Goal: Find specific page/section: Find specific page/section

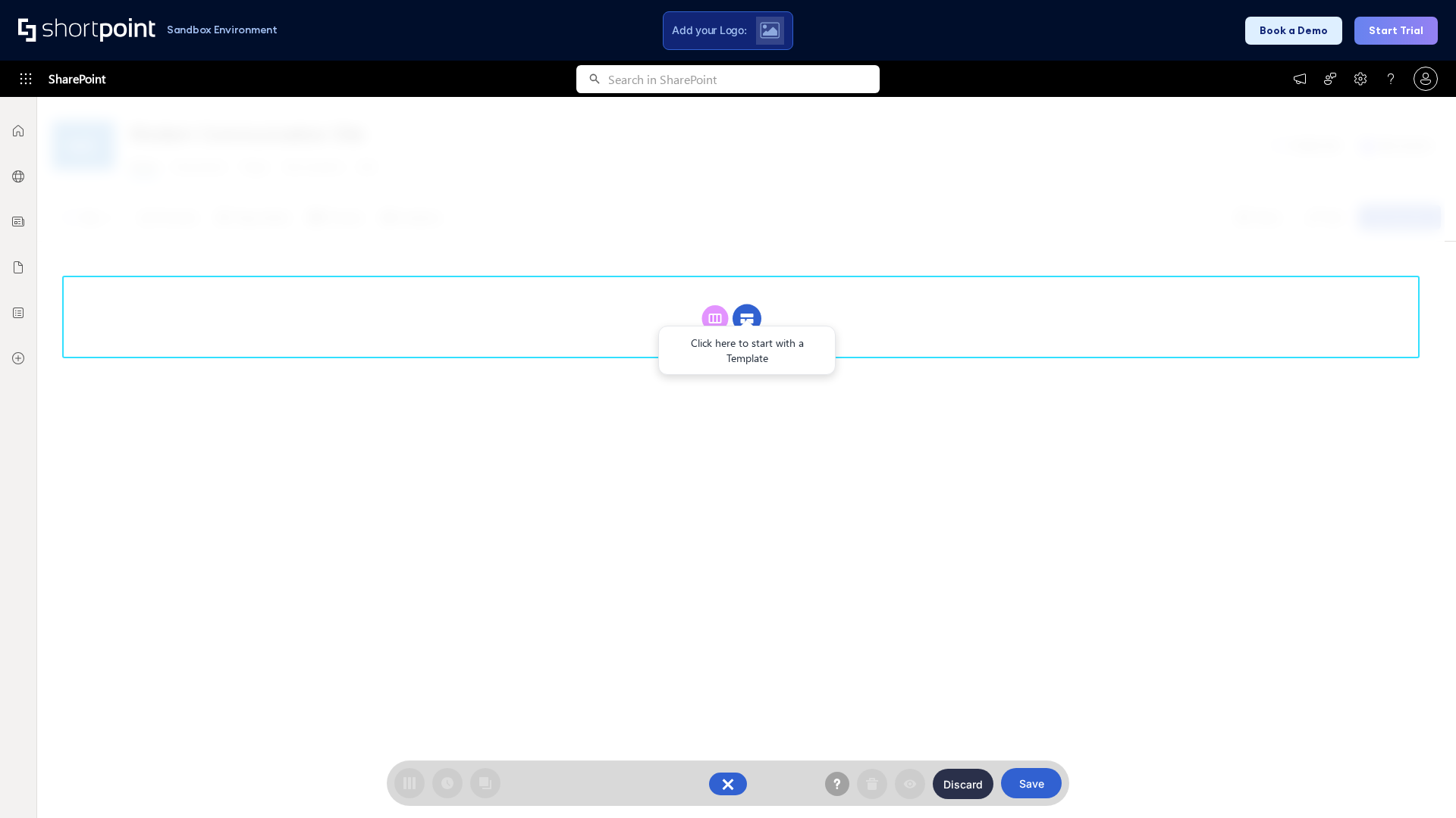
click at [746, 319] on circle at bounding box center [746, 320] width 29 height 29
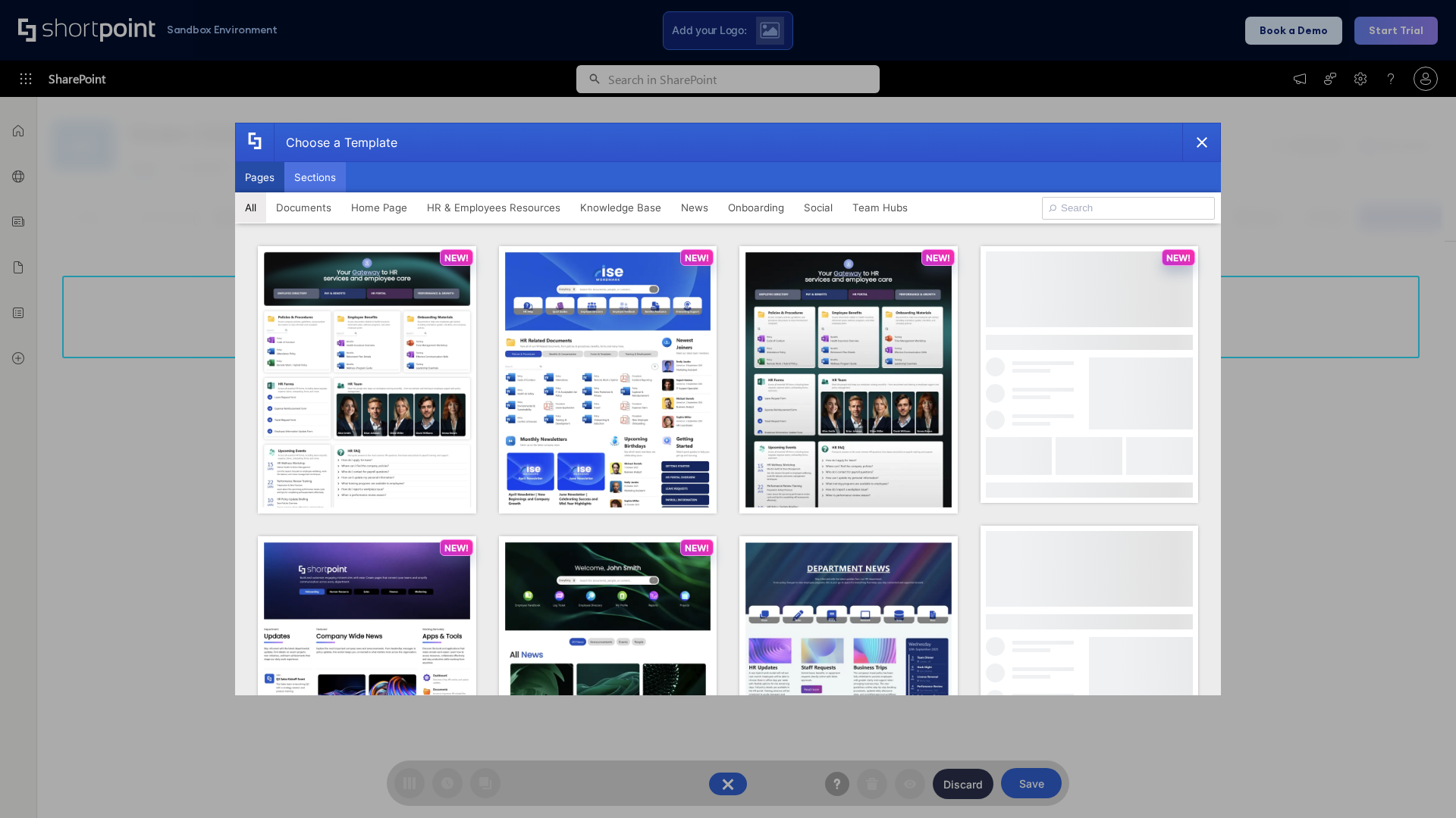
click at [315, 178] on button "Sections" at bounding box center [314, 177] width 61 height 30
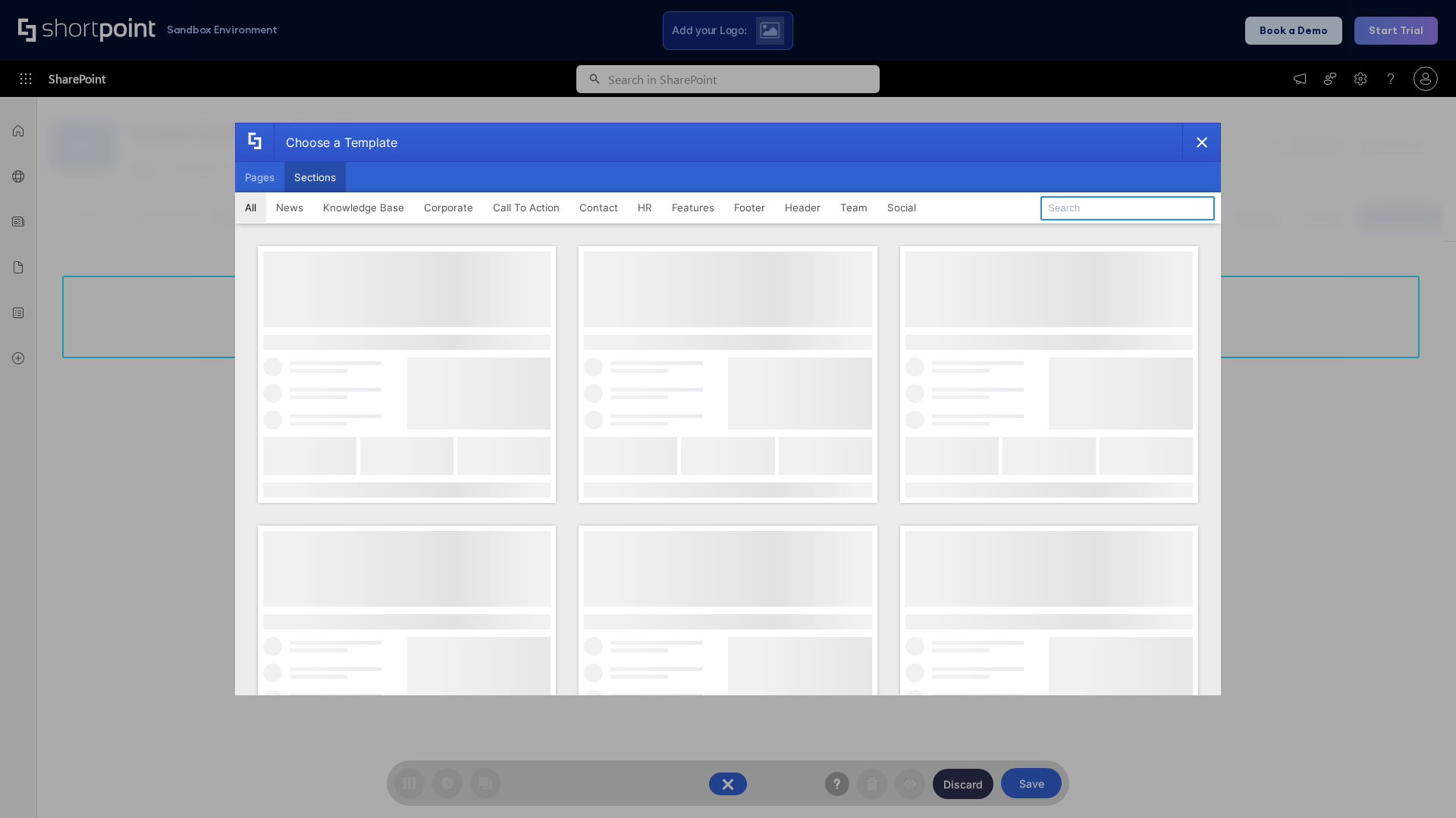
type input "Features Kit 5"
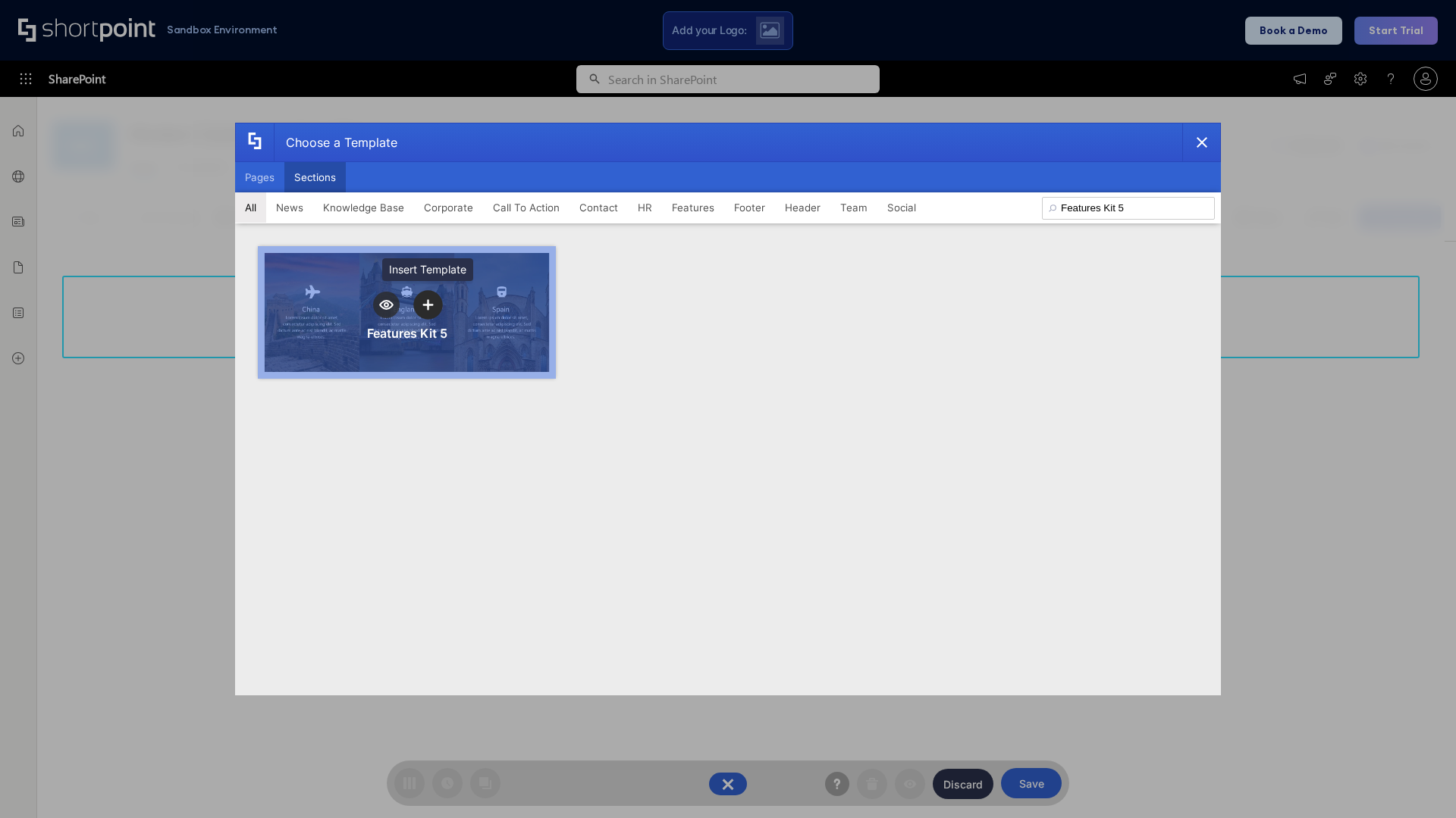
click at [428, 305] on icon "template selector" at bounding box center [427, 304] width 11 height 11
